Goal: Contribute content

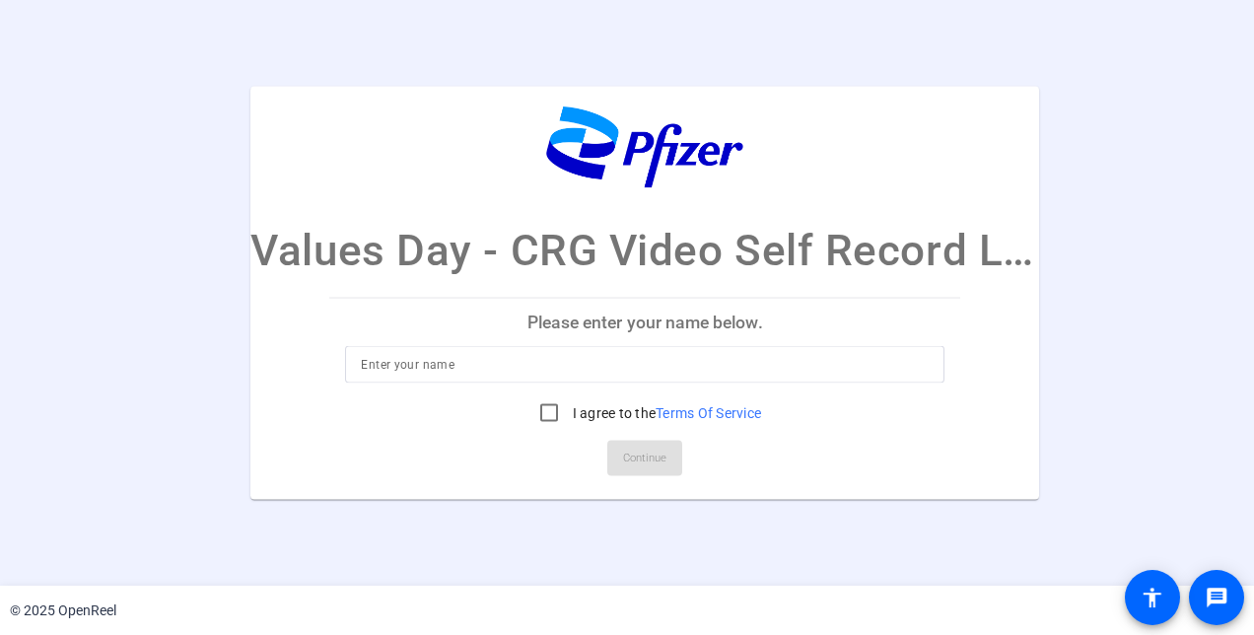
click at [611, 373] on input at bounding box center [645, 364] width 568 height 24
type input "[PERSON_NAME]"
click at [540, 408] on input "I agree to the Terms Of Service" at bounding box center [548, 411] width 39 height 39
checkbox input "true"
click at [655, 449] on span "Continue" at bounding box center [644, 458] width 43 height 30
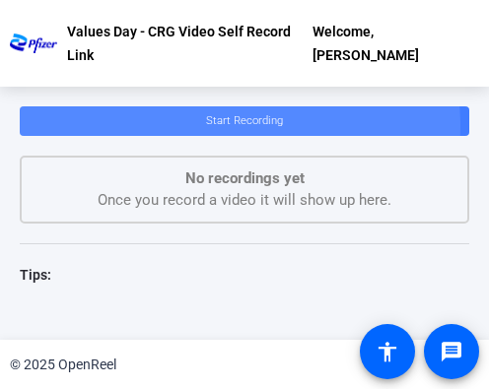
click at [206, 127] on span "Start Recording" at bounding box center [244, 120] width 77 height 13
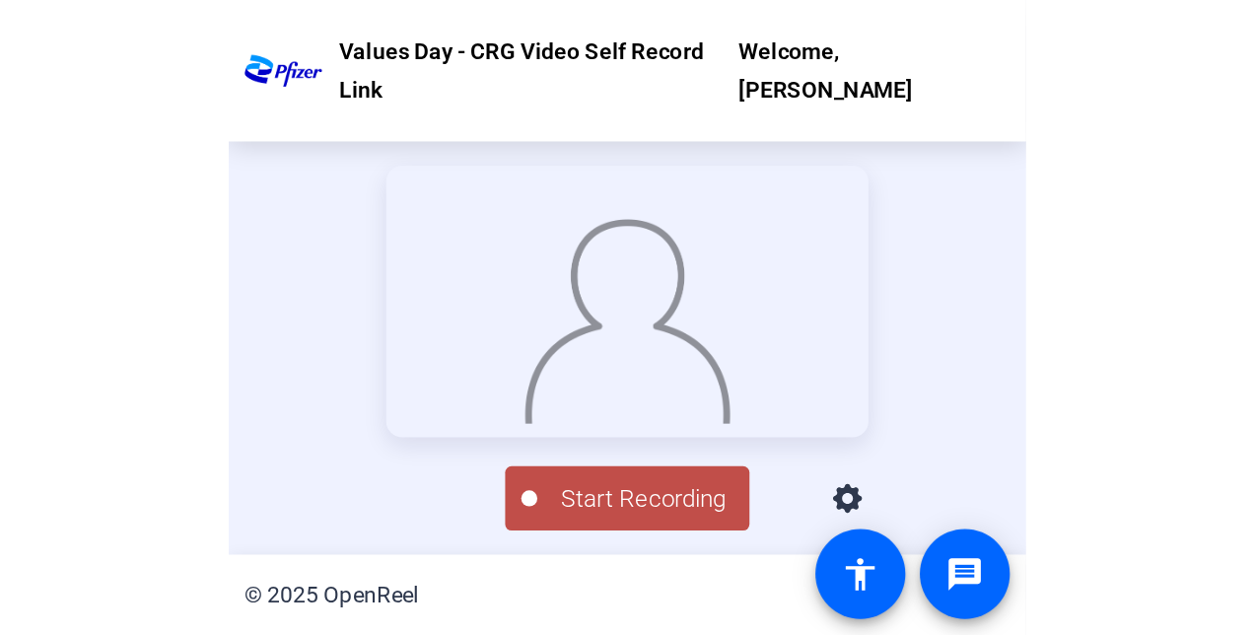
scroll to position [95, 0]
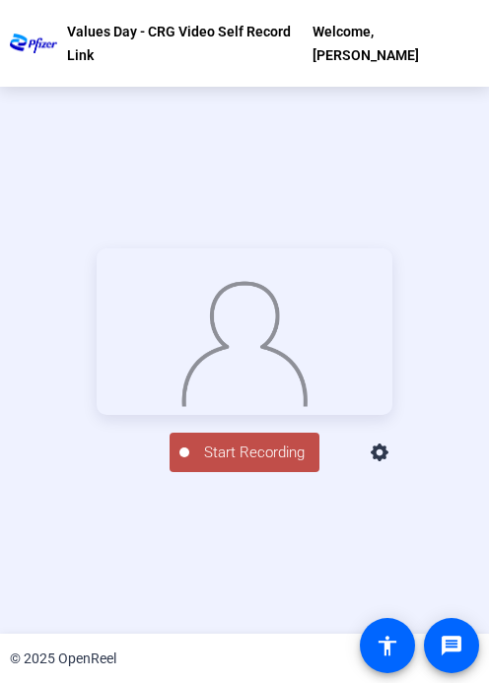
click at [230, 464] on span "Start Recording" at bounding box center [254, 453] width 130 height 23
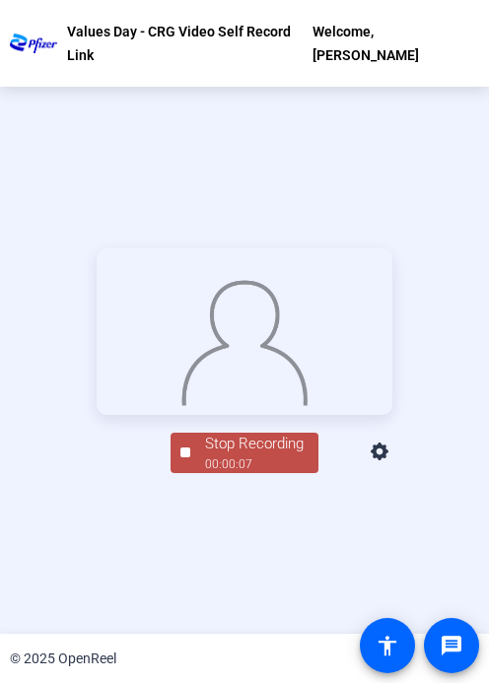
click at [190, 473] on span "Stop Recording 00:00:07" at bounding box center [254, 453] width 128 height 40
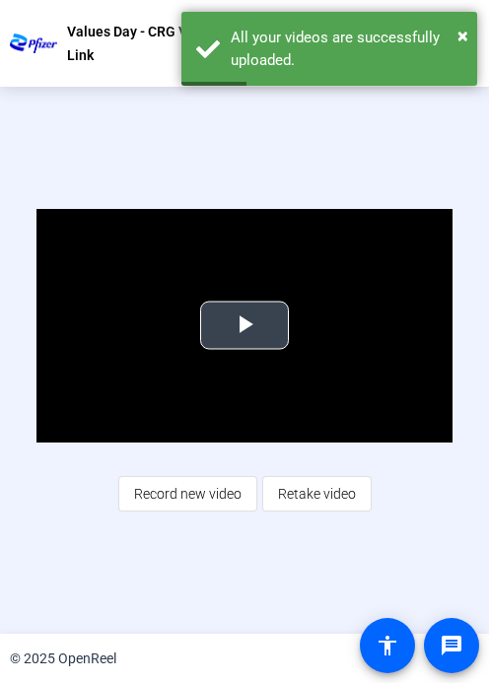
click at [244, 325] on span "Video Player" at bounding box center [244, 325] width 0 height 0
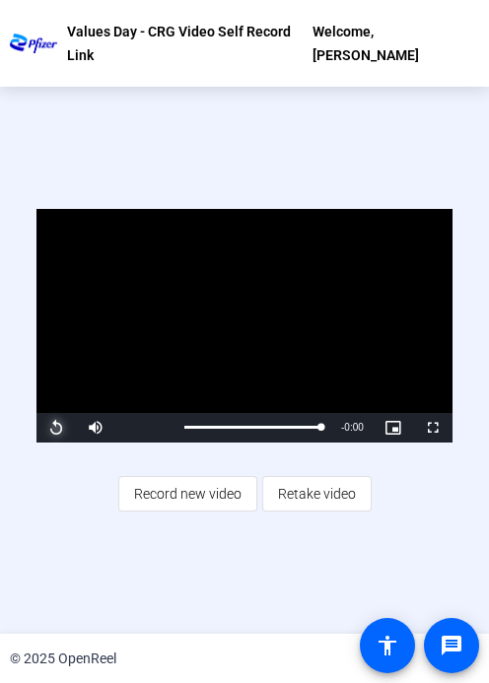
click at [51, 428] on span "Video Player" at bounding box center [55, 428] width 39 height 0
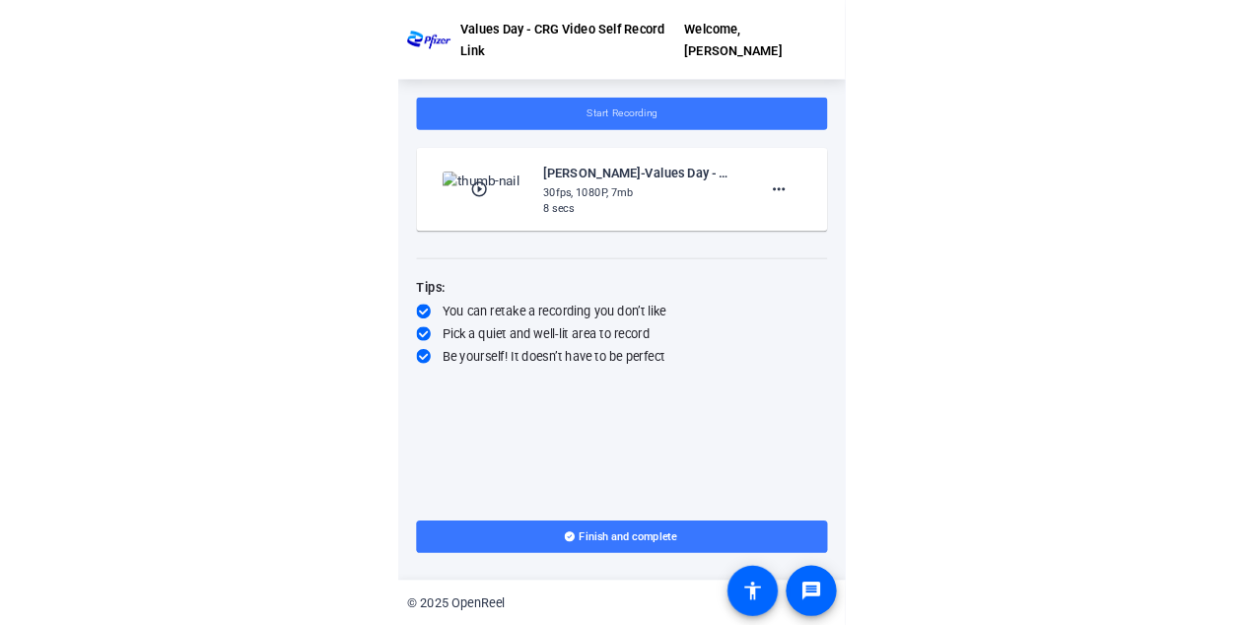
scroll to position [0, 0]
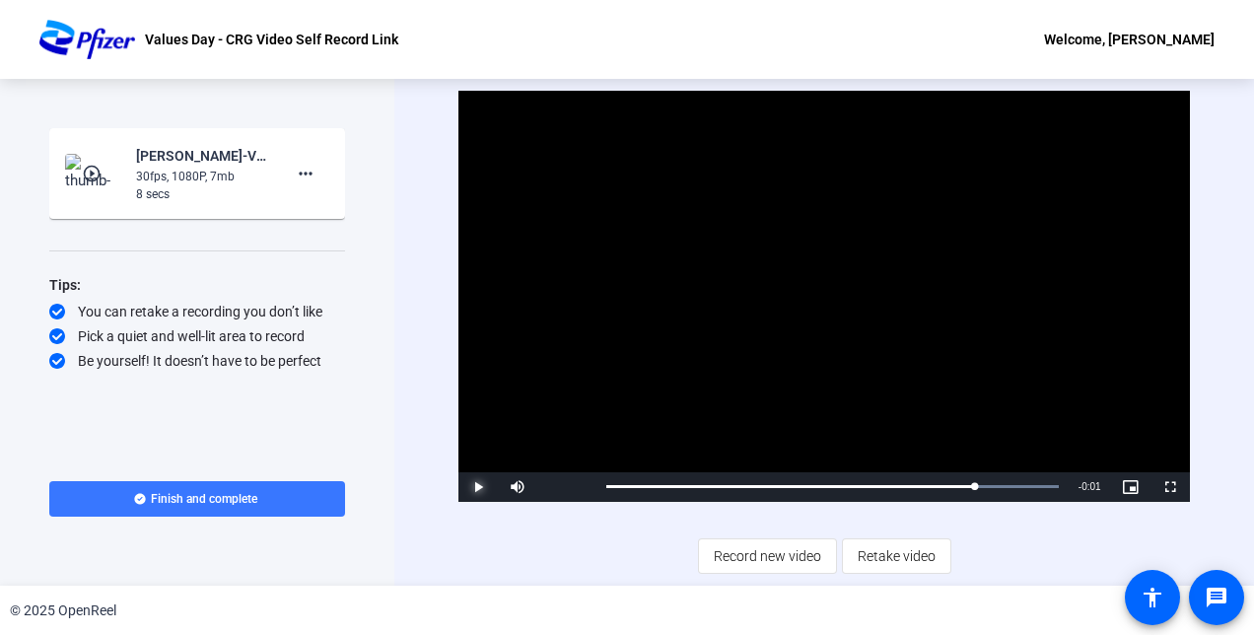
click at [469, 487] on span "Video Player" at bounding box center [477, 487] width 39 height 0
click at [477, 487] on span "Video Player" at bounding box center [477, 487] width 39 height 0
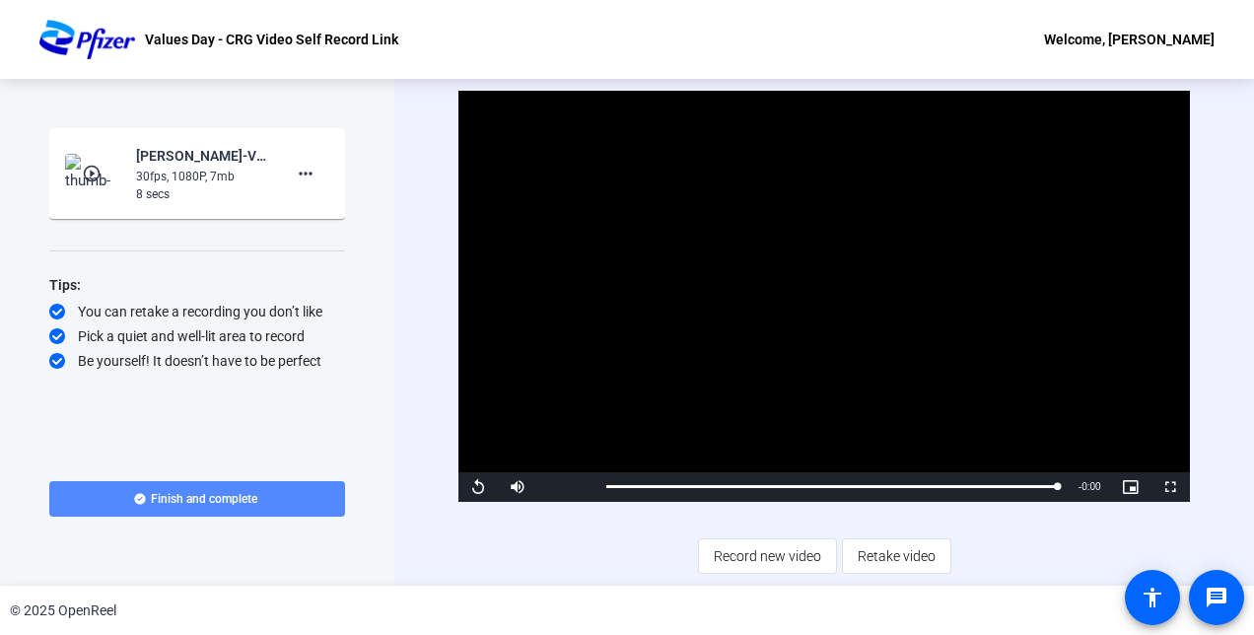
click at [270, 499] on span at bounding box center [197, 498] width 296 height 47
